Goal: Transaction & Acquisition: Subscribe to service/newsletter

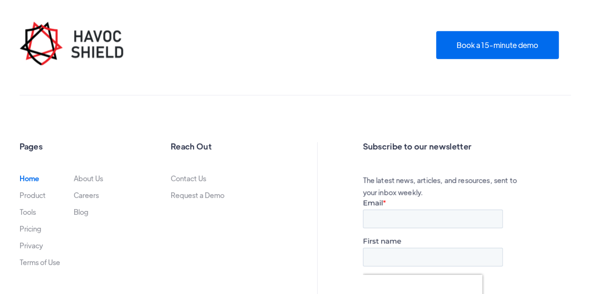
scroll to position [3114, 0]
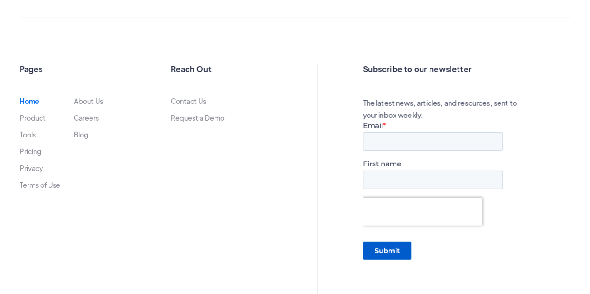
click at [22, 156] on ul "Home Product Tools Pricing Privacy Terms of Use" at bounding box center [40, 147] width 41 height 101
click at [35, 148] on link "Pricing" at bounding box center [30, 151] width 21 height 7
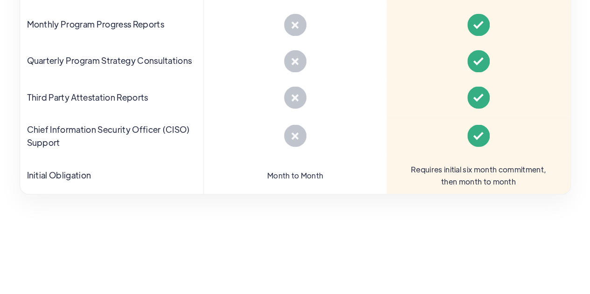
scroll to position [820, 0]
